Goal: Communication & Community: Ask a question

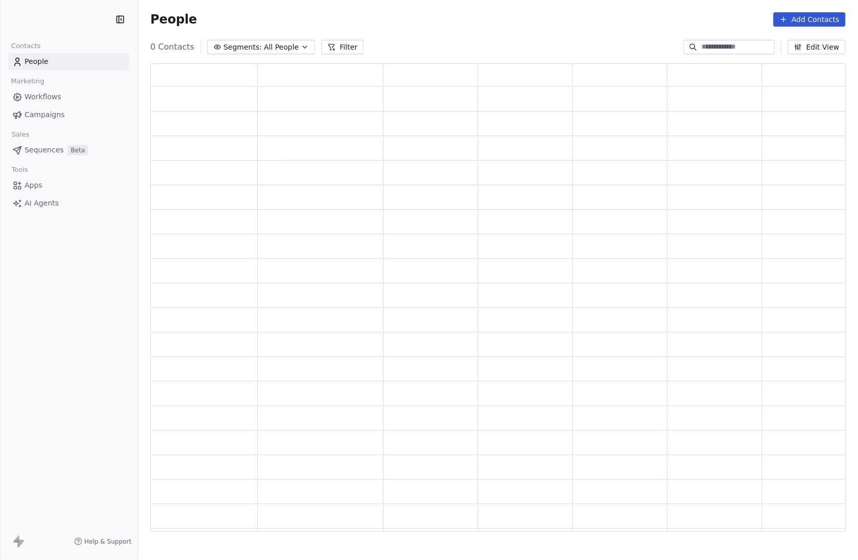
scroll to position [460, 687]
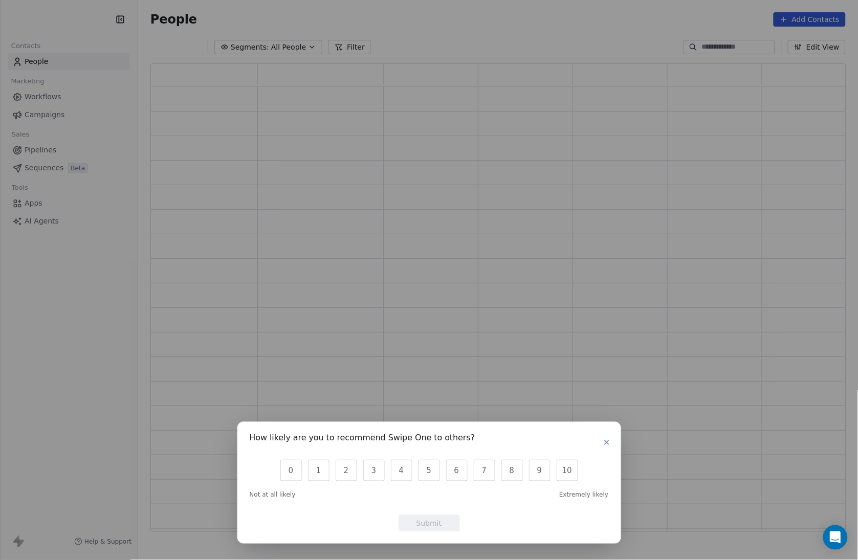
click at [603, 445] on icon "button" at bounding box center [607, 442] width 8 height 8
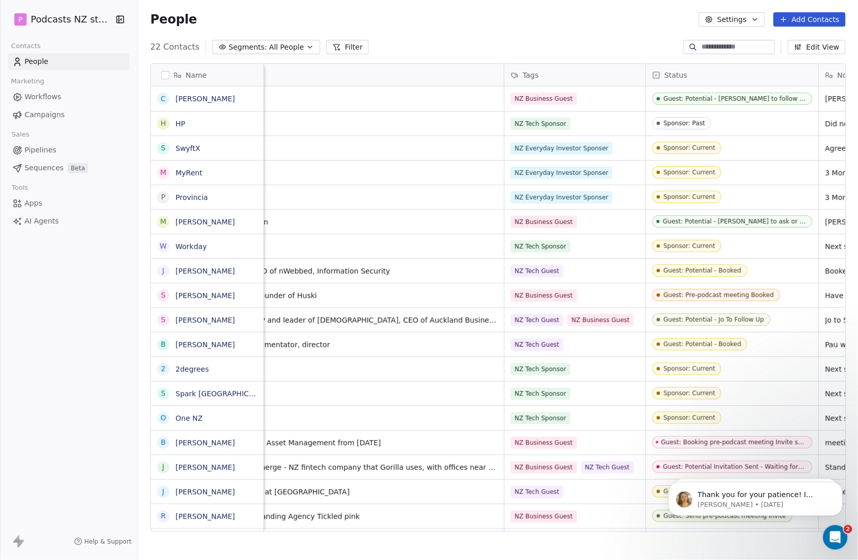
scroll to position [0, 57]
click at [306, 50] on icon "button" at bounding box center [310, 47] width 8 height 8
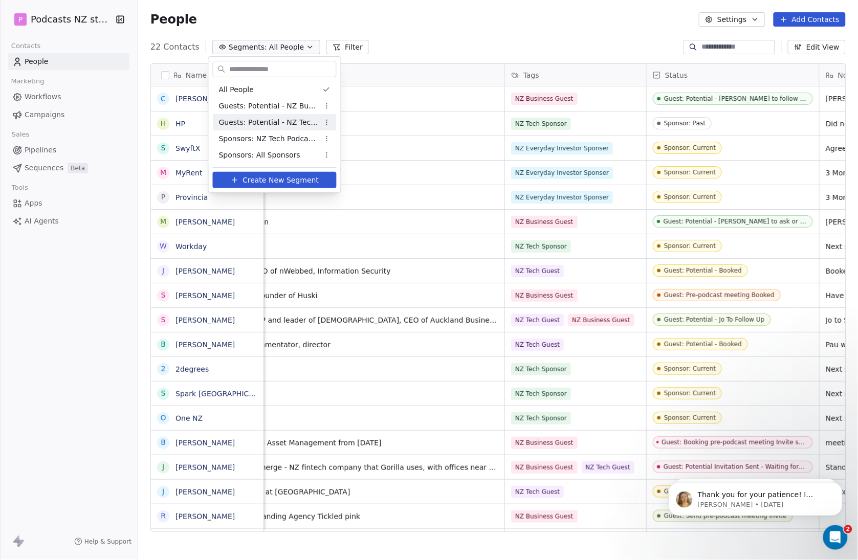
click at [284, 119] on span "Guests: Potential - NZ Tech Podcast" at bounding box center [269, 122] width 100 height 11
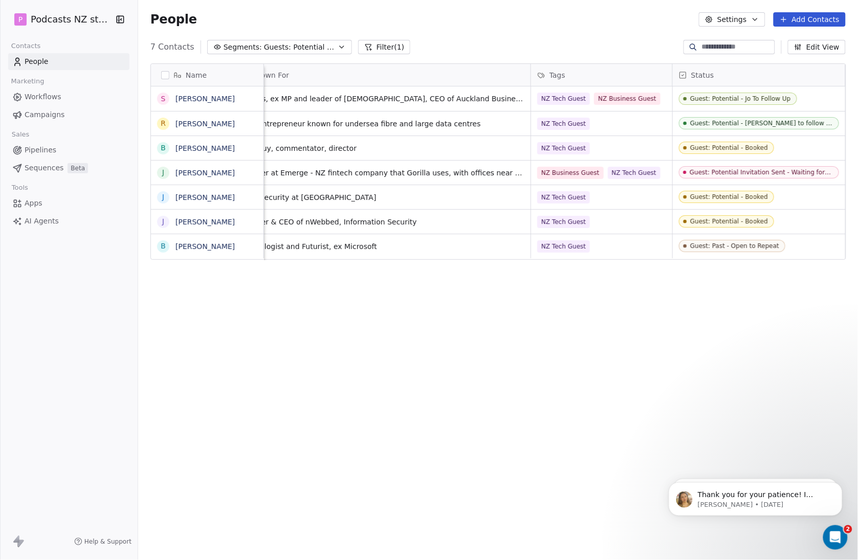
scroll to position [0, 0]
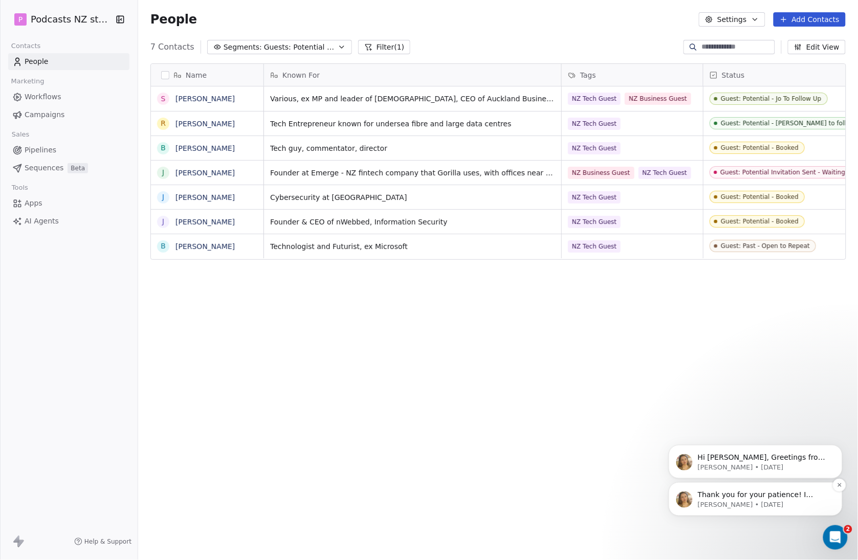
click at [740, 492] on p "Thank you for your patience! I understand what you’re looking for — being able …" at bounding box center [763, 495] width 132 height 10
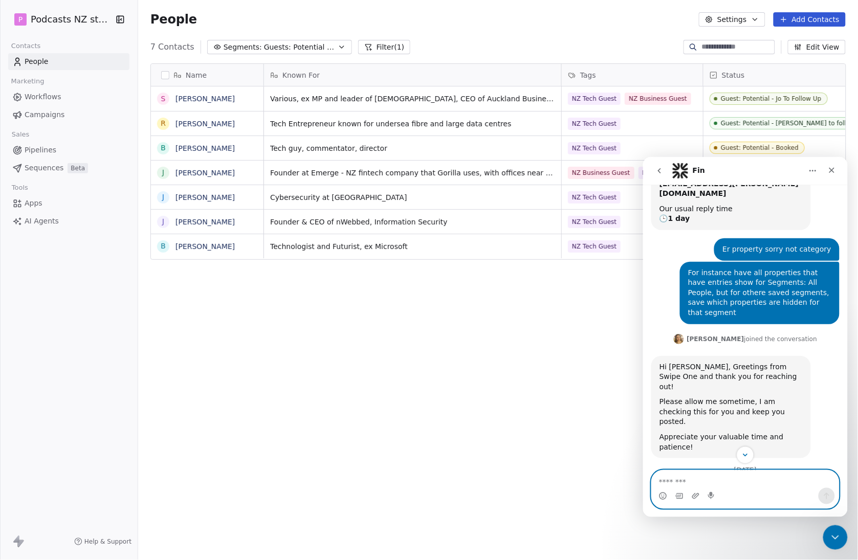
scroll to position [231, 0]
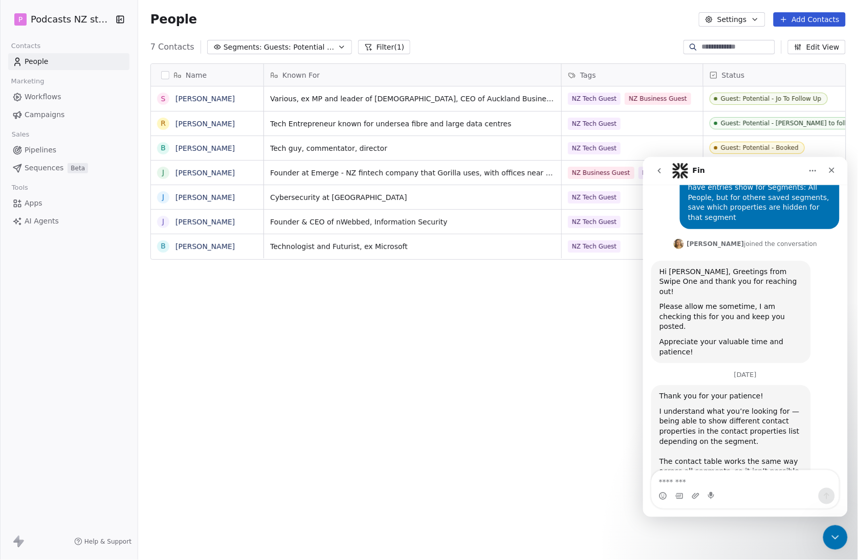
drag, startPoint x: 682, startPoint y: 451, endPoint x: 659, endPoint y: 453, distance: 23.1
click at [659, 529] on div "[PERSON_NAME] • [DATE]" at bounding box center [699, 532] width 80 height 6
click at [659, 175] on button "go back" at bounding box center [658, 170] width 19 height 19
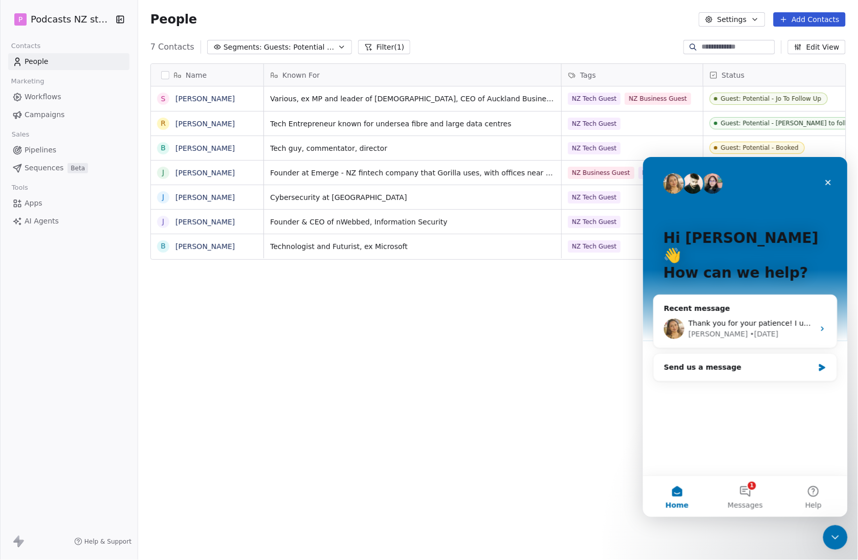
scroll to position [1, 0]
click at [711, 362] on div "Send us a message" at bounding box center [739, 367] width 150 height 11
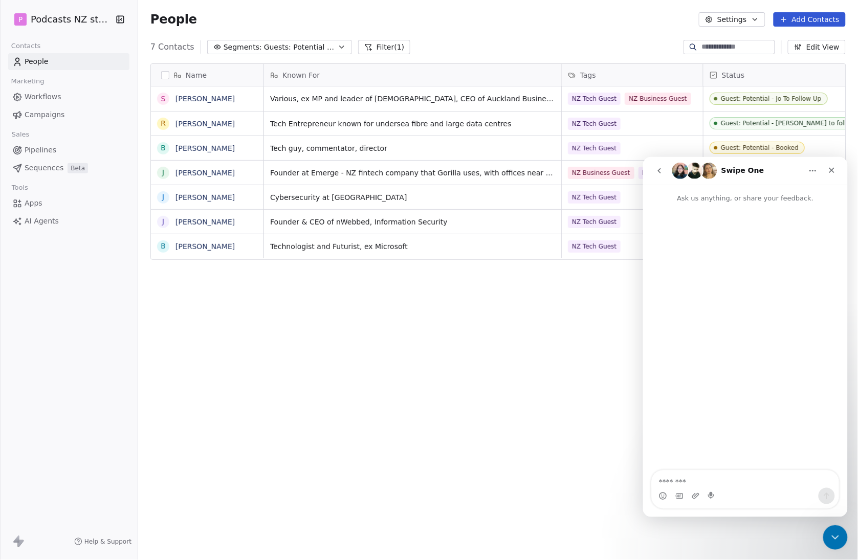
click at [655, 168] on icon "go back" at bounding box center [659, 170] width 8 height 8
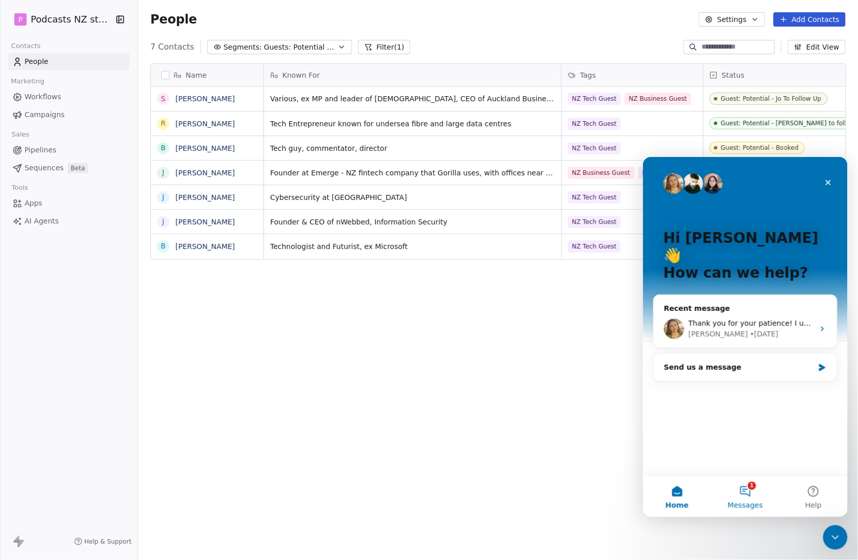
click at [744, 494] on button "1 Messages" at bounding box center [745, 496] width 68 height 41
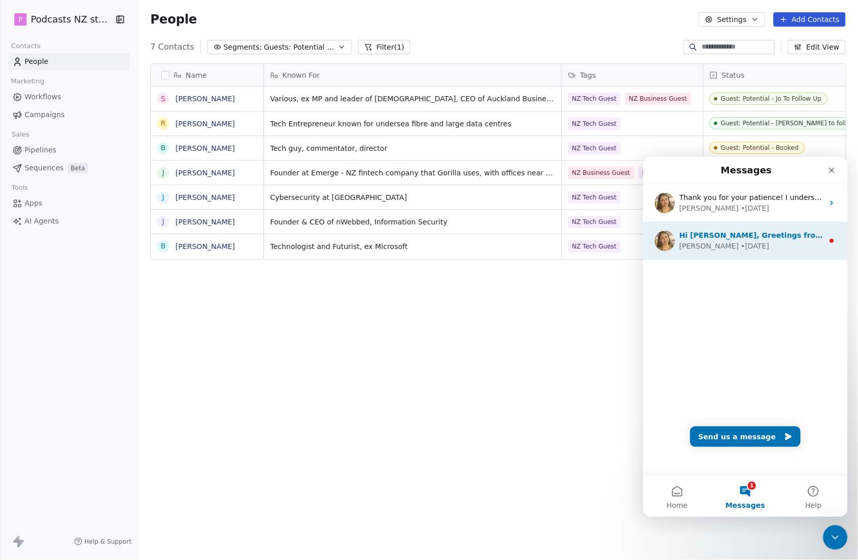
click at [740, 245] on div "• [DATE]" at bounding box center [754, 245] width 29 height 11
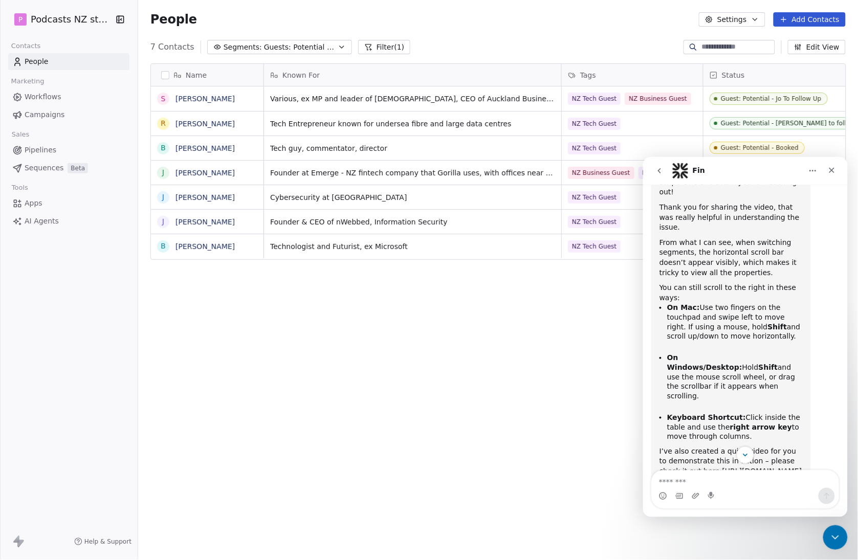
scroll to position [232, 0]
click at [698, 480] on textarea "Message…" at bounding box center [744, 478] width 187 height 17
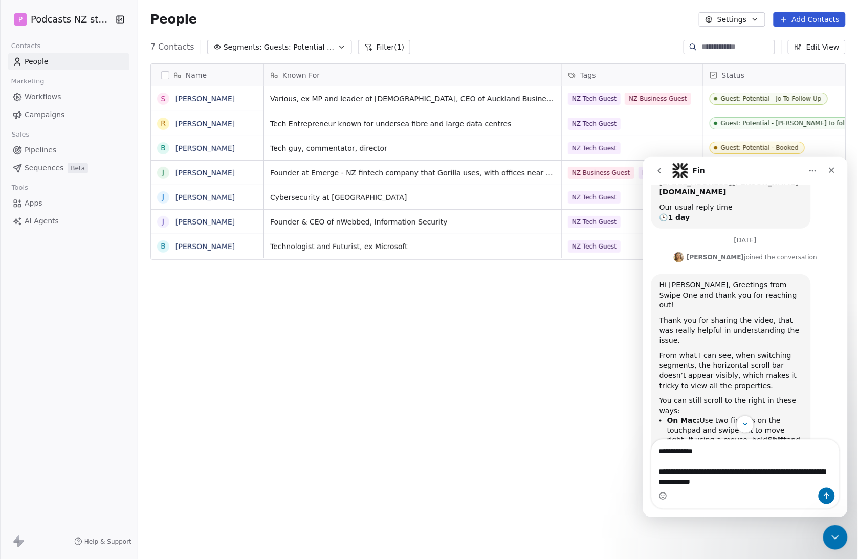
type textarea "**********"
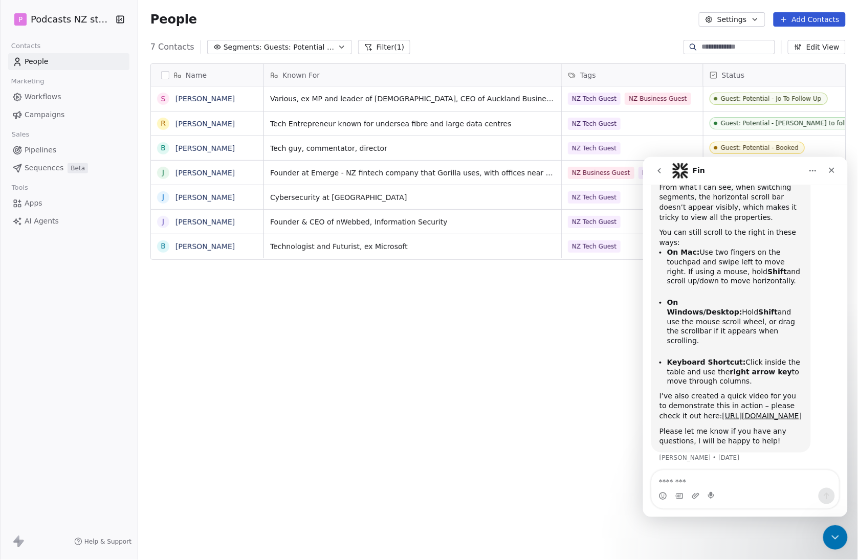
scroll to position [302, 0]
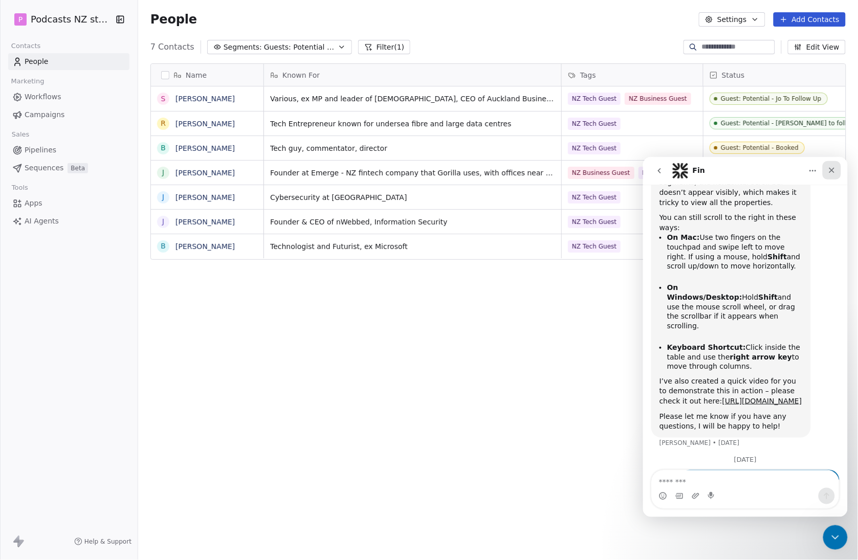
click at [835, 168] on icon "Close" at bounding box center [831, 170] width 8 height 8
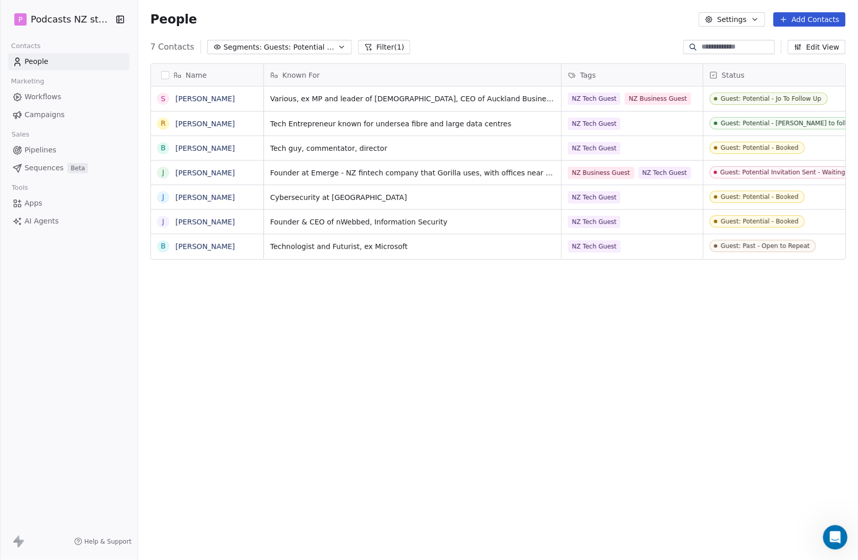
click at [87, 542] on span "Help & Support" at bounding box center [107, 542] width 47 height 8
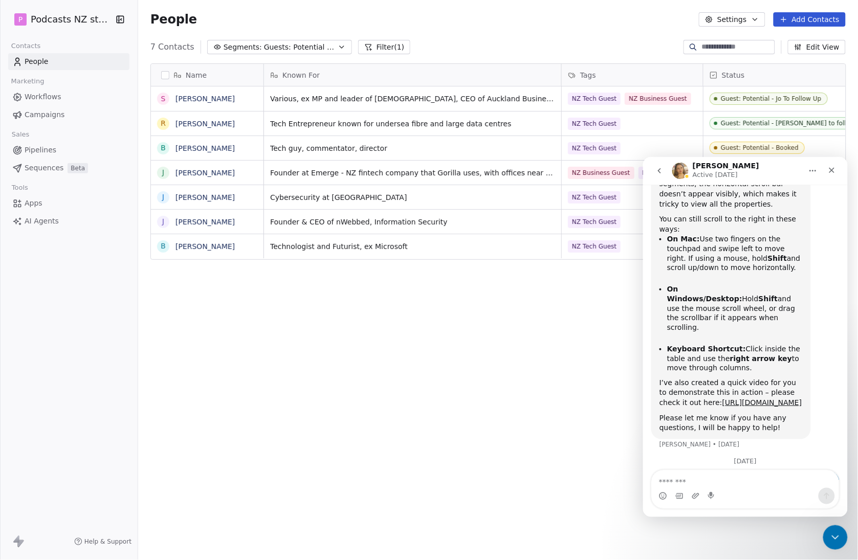
scroll to position [0, 0]
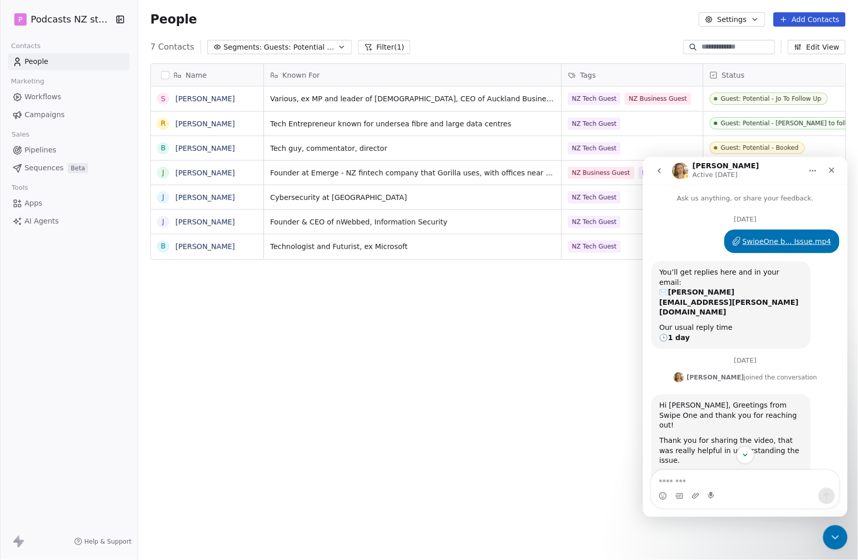
click at [662, 173] on button "go back" at bounding box center [658, 170] width 19 height 19
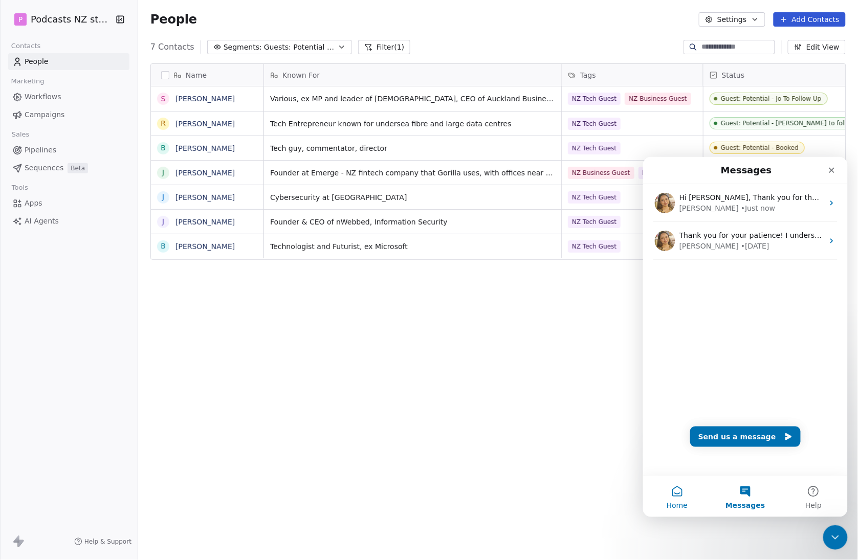
click at [671, 501] on span "Home" at bounding box center [676, 504] width 21 height 7
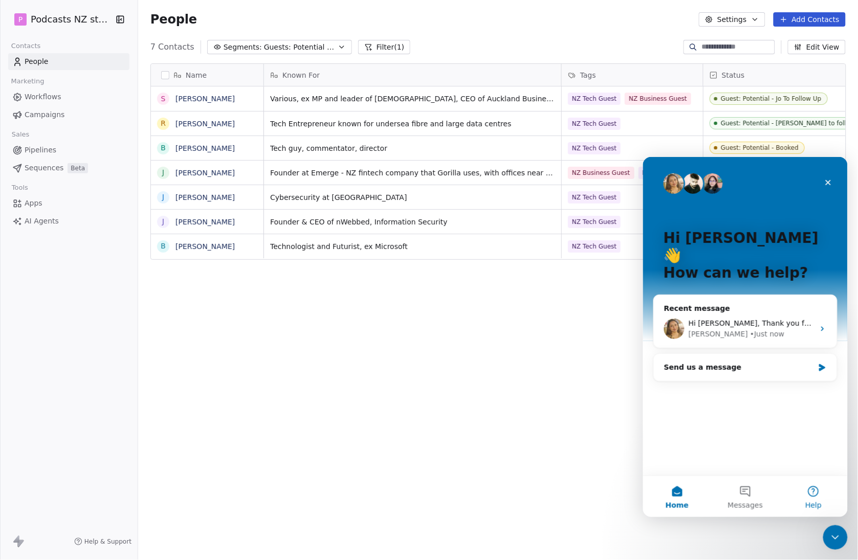
drag, startPoint x: 790, startPoint y: 494, endPoint x: 797, endPoint y: 494, distance: 7.2
click at [797, 494] on button "Help" at bounding box center [813, 496] width 68 height 41
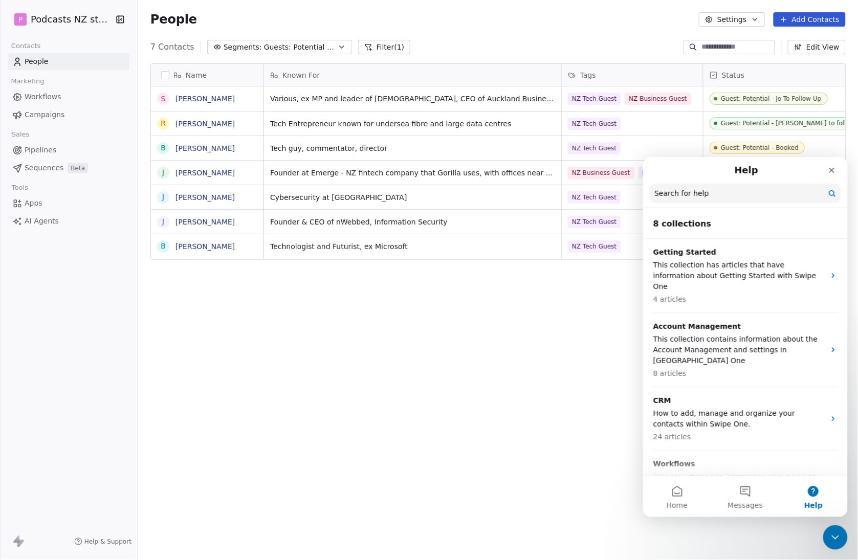
click at [813, 494] on button "Help" at bounding box center [813, 496] width 68 height 41
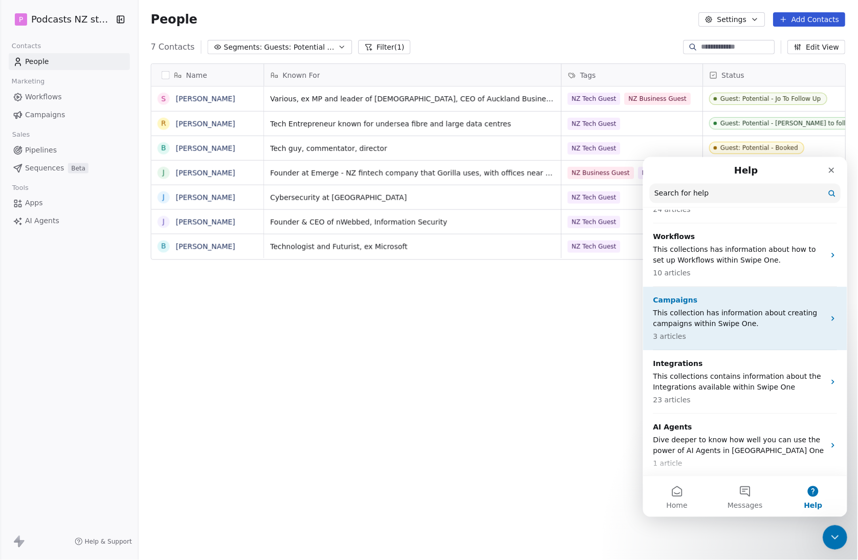
scroll to position [270, 0]
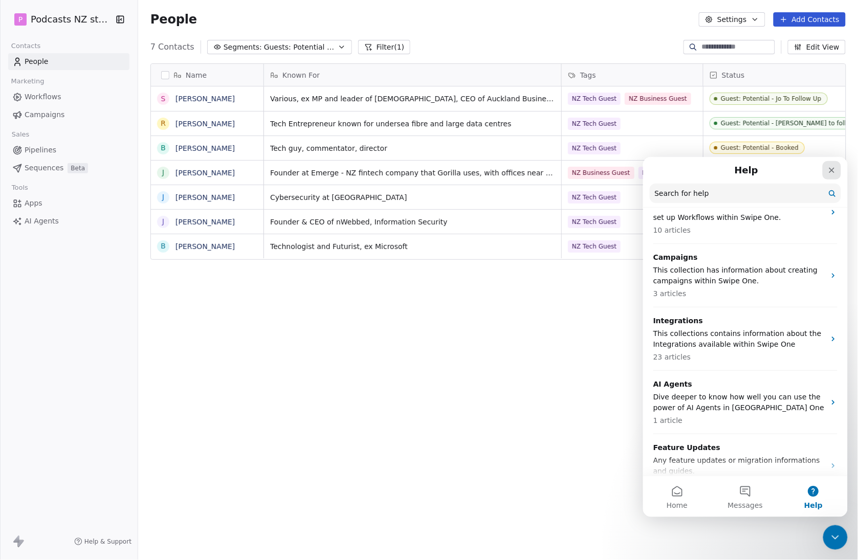
click at [834, 170] on icon "Close" at bounding box center [831, 170] width 8 height 8
